Goal: Task Accomplishment & Management: Use online tool/utility

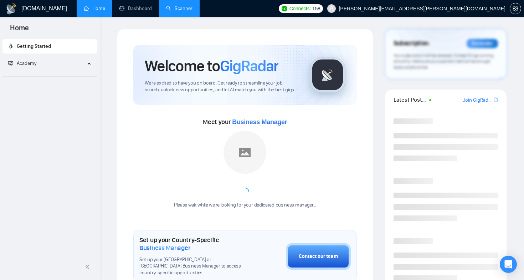
click at [173, 11] on link "Scanner" at bounding box center [179, 8] width 26 height 6
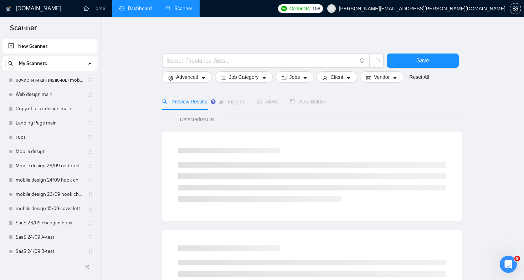
click at [132, 9] on link "Dashboard" at bounding box center [135, 8] width 32 height 6
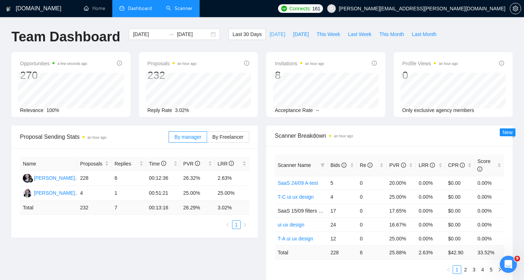
click at [272, 37] on span "[DATE]" at bounding box center [278, 34] width 16 height 8
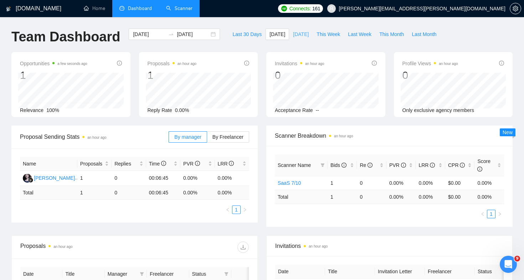
click at [296, 39] on button "[DATE]" at bounding box center [301, 34] width 24 height 11
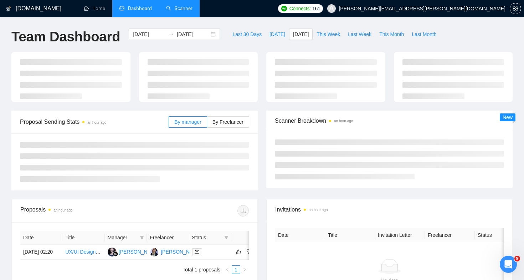
type input "[DATE]"
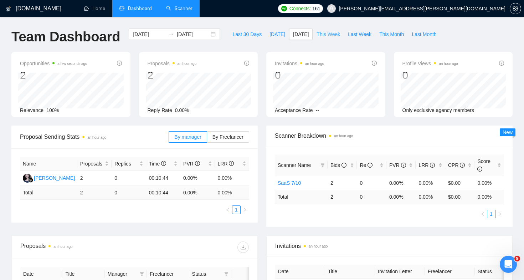
click at [321, 36] on span "This Week" at bounding box center [329, 34] width 24 height 8
type input "[DATE]"
